Goal: Information Seeking & Learning: Check status

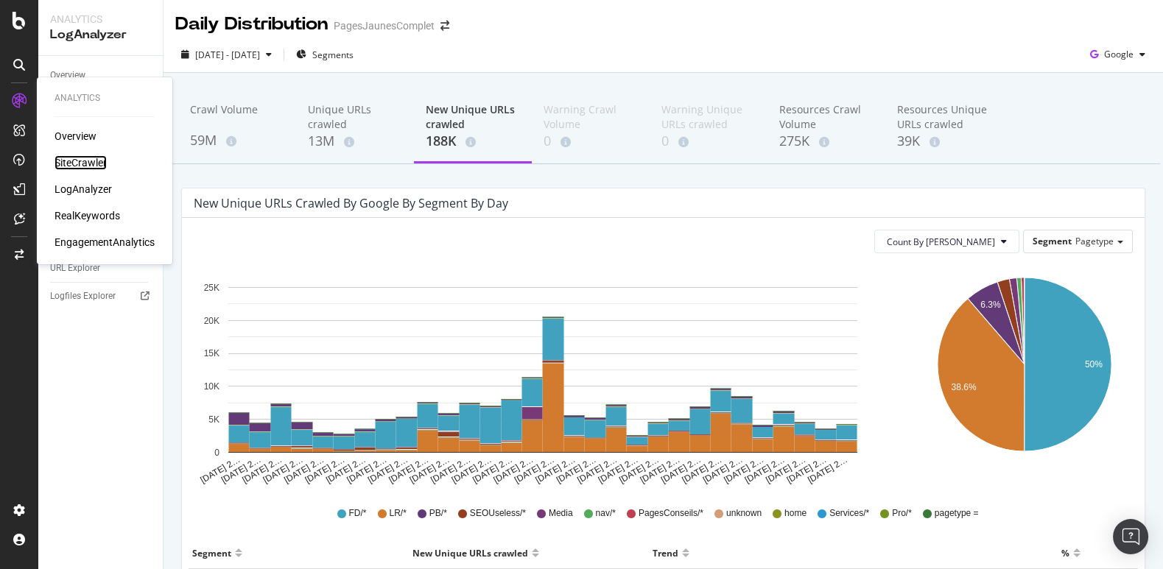
click at [68, 168] on div "SiteCrawler" at bounding box center [80, 162] width 52 height 15
